Goal: Task Accomplishment & Management: Use online tool/utility

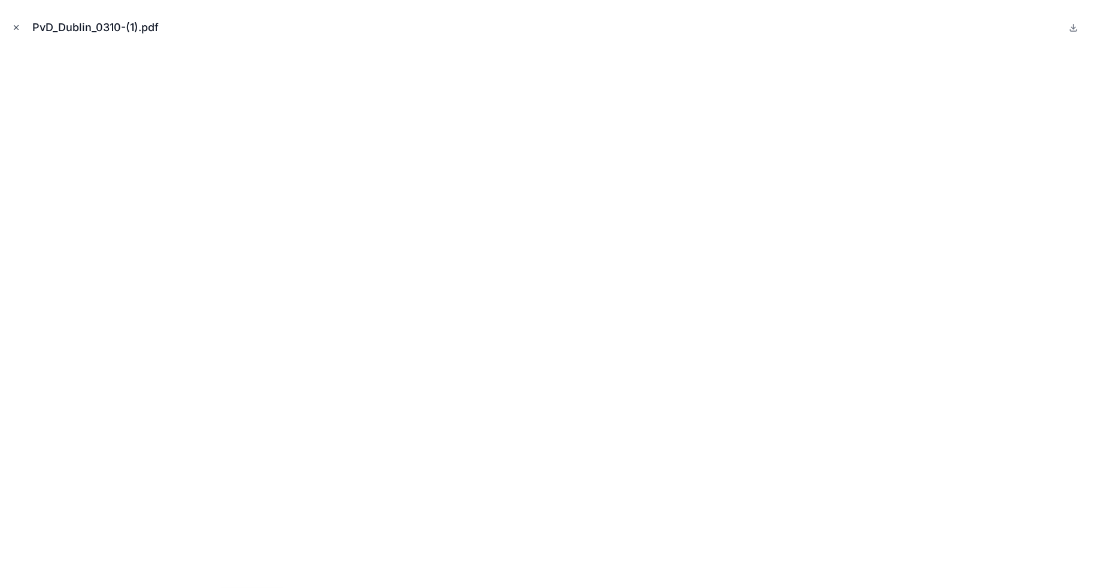
click at [15, 24] on icon "Close modal" at bounding box center [16, 27] width 8 height 8
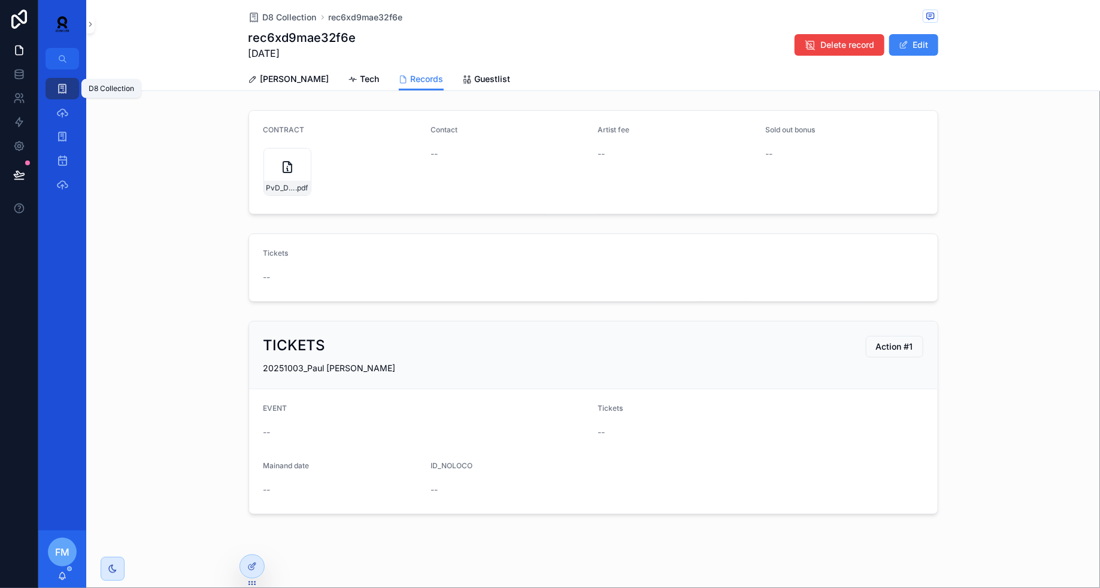
click at [60, 90] on icon "scrollable content" at bounding box center [62, 89] width 12 height 12
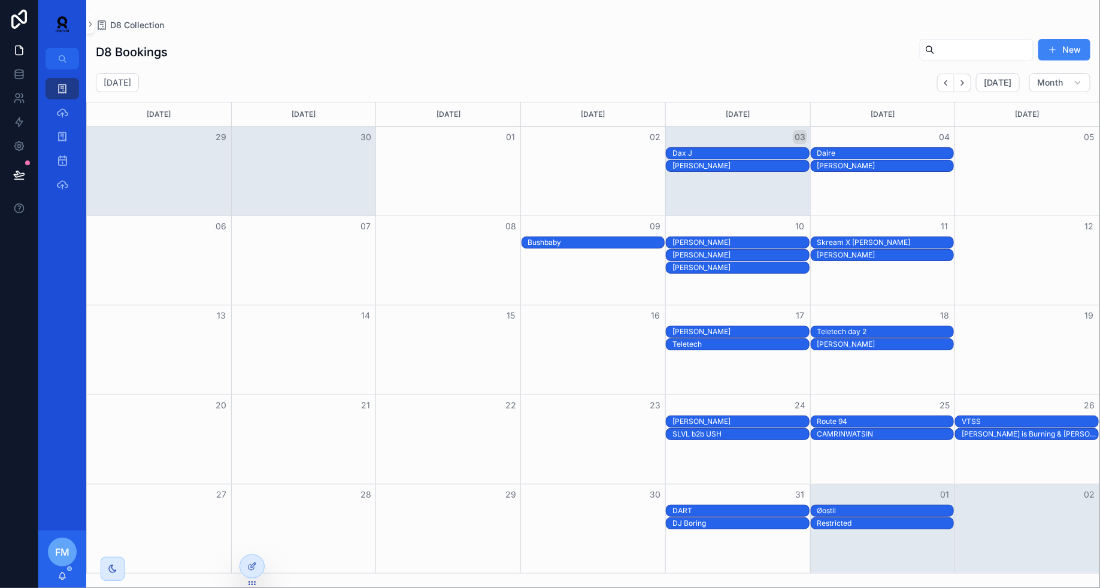
click at [910, 165] on div "[PERSON_NAME]" at bounding box center [885, 166] width 137 height 10
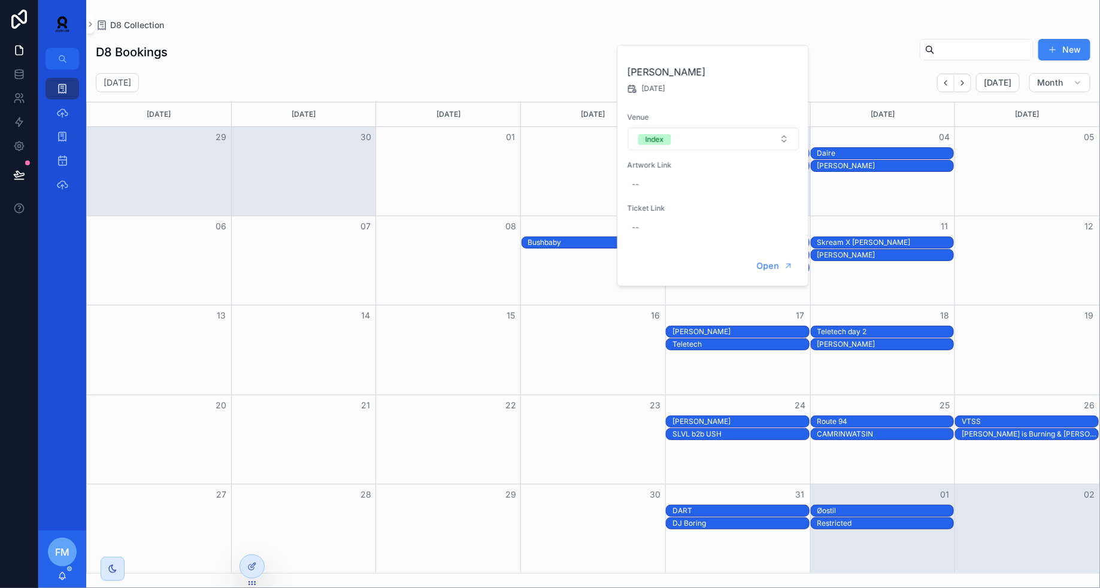
click at [769, 250] on div "Open" at bounding box center [713, 266] width 190 height 39
click at [769, 256] on button "Open" at bounding box center [775, 266] width 52 height 20
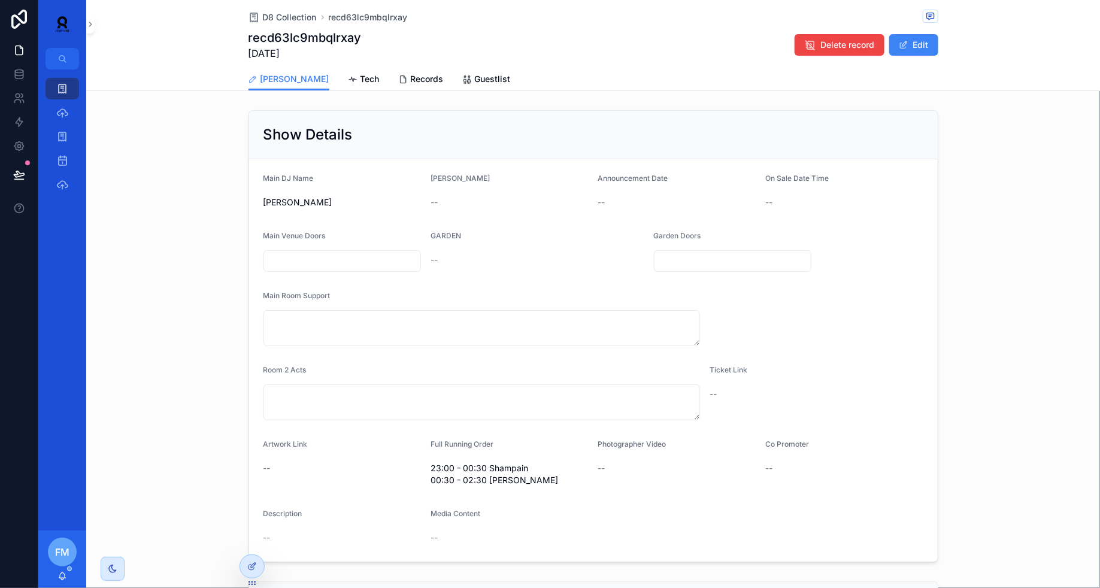
scroll to position [357, 0]
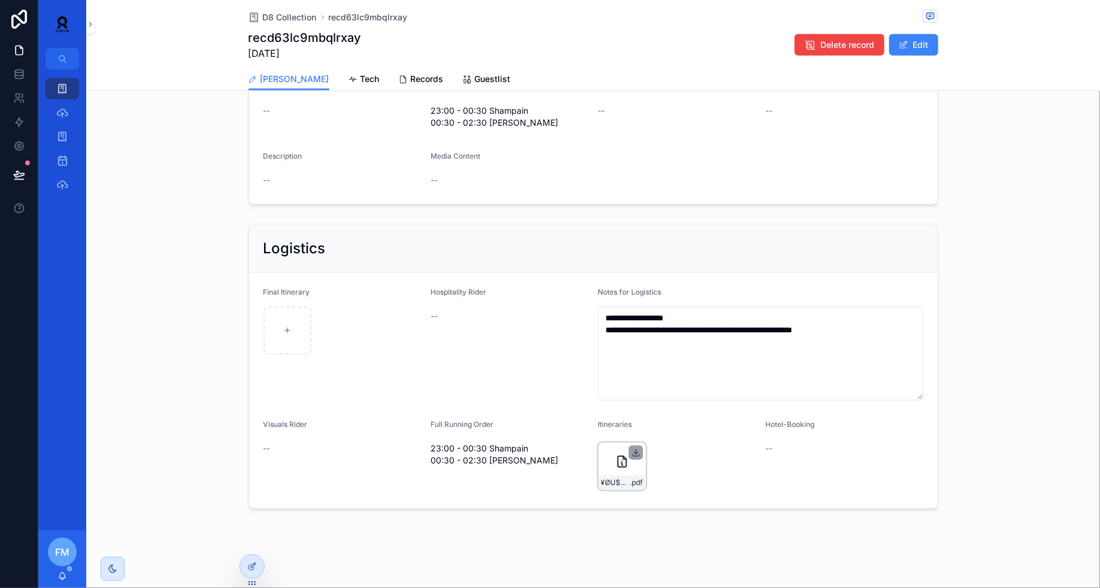
click at [635, 451] on icon "scrollable content" at bounding box center [636, 453] width 10 height 10
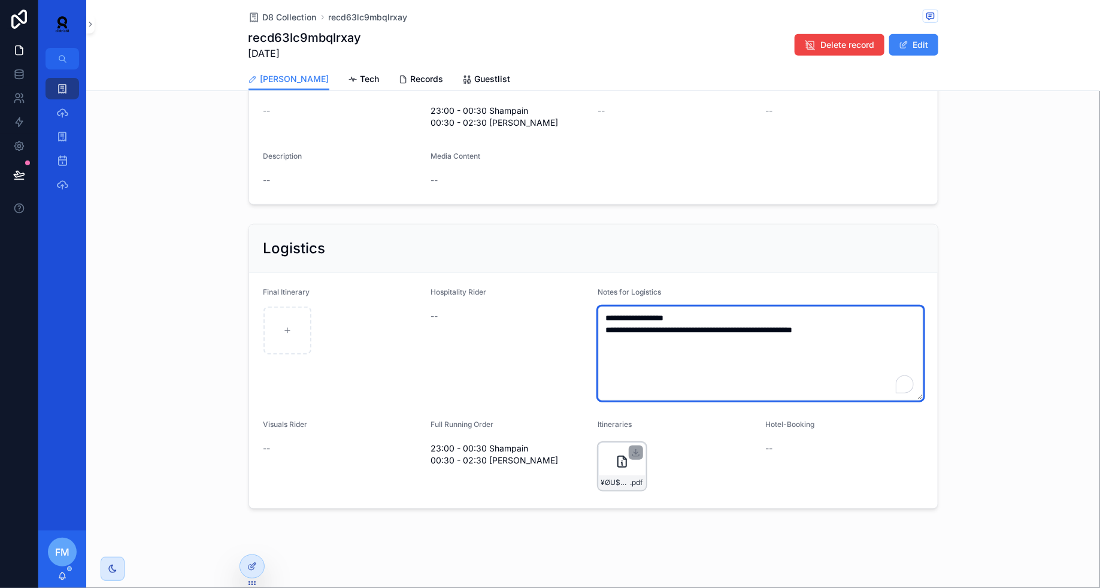
drag, startPoint x: 895, startPoint y: 334, endPoint x: 577, endPoint y: 304, distance: 318.8
click at [577, 304] on form "**********" at bounding box center [593, 390] width 689 height 235
